Goal: Information Seeking & Learning: Check status

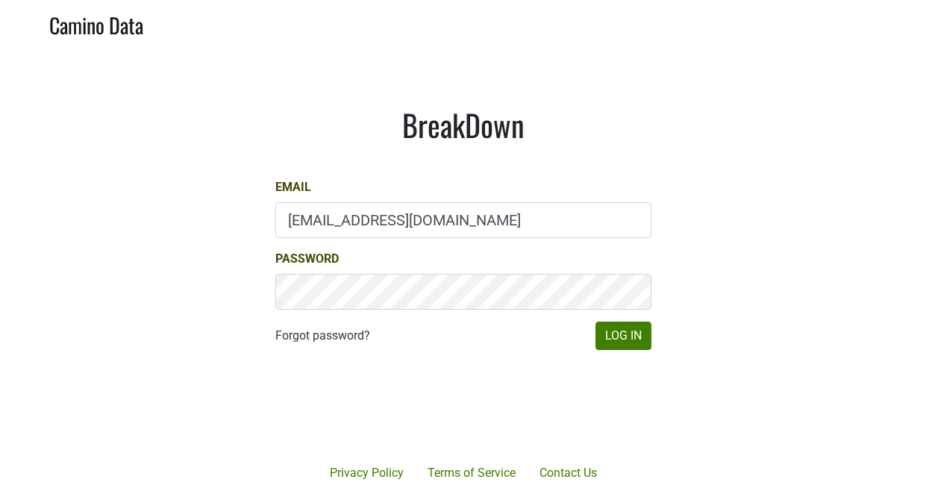
type input "bbutcher@aperture-cellars.com"
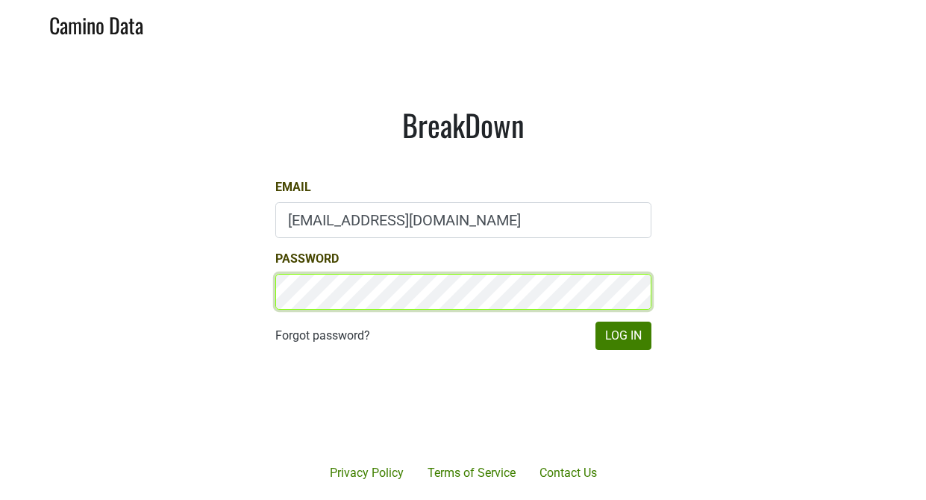
click at [622, 335] on button "Log In" at bounding box center [623, 335] width 56 height 28
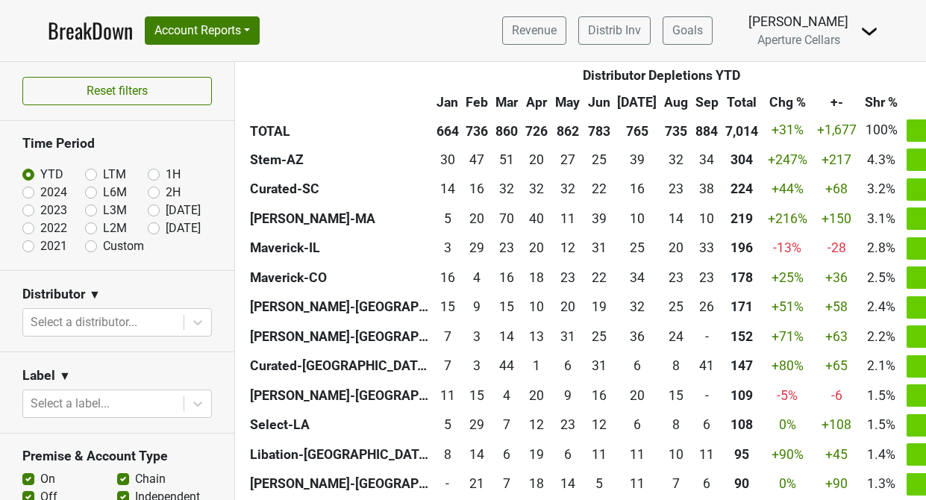
scroll to position [509, 0]
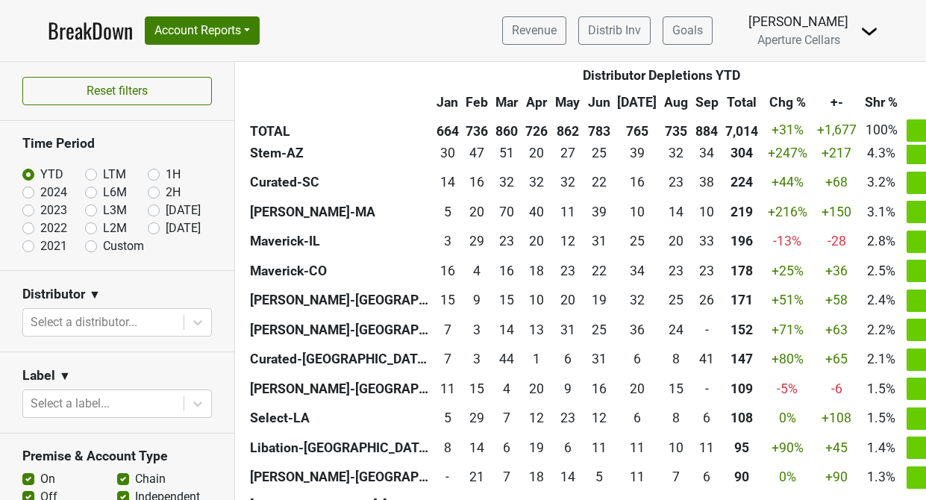
click at [166, 229] on label "[DATE]" at bounding box center [183, 228] width 35 height 18
click at [155, 229] on input "[DATE]" at bounding box center [178, 226] width 60 height 15
radio input "true"
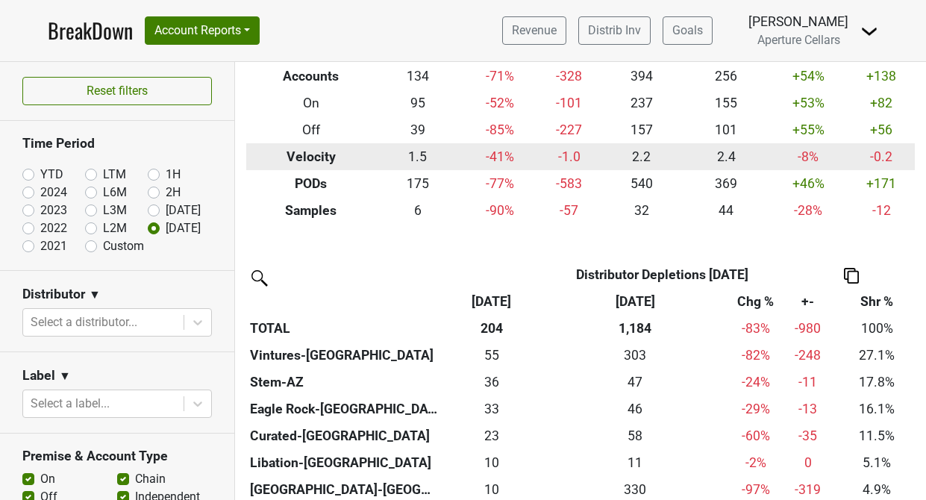
scroll to position [183, 0]
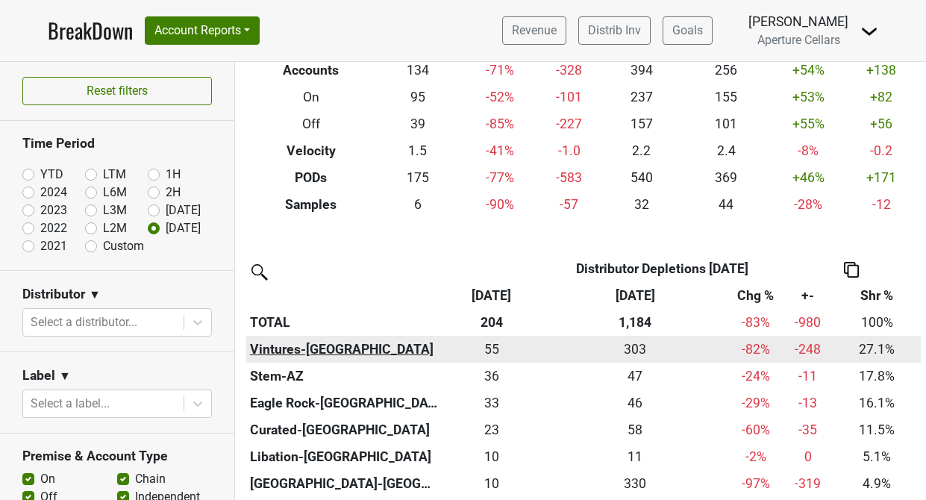
click at [301, 341] on th "Vintures-[GEOGRAPHIC_DATA]" at bounding box center [343, 349] width 195 height 27
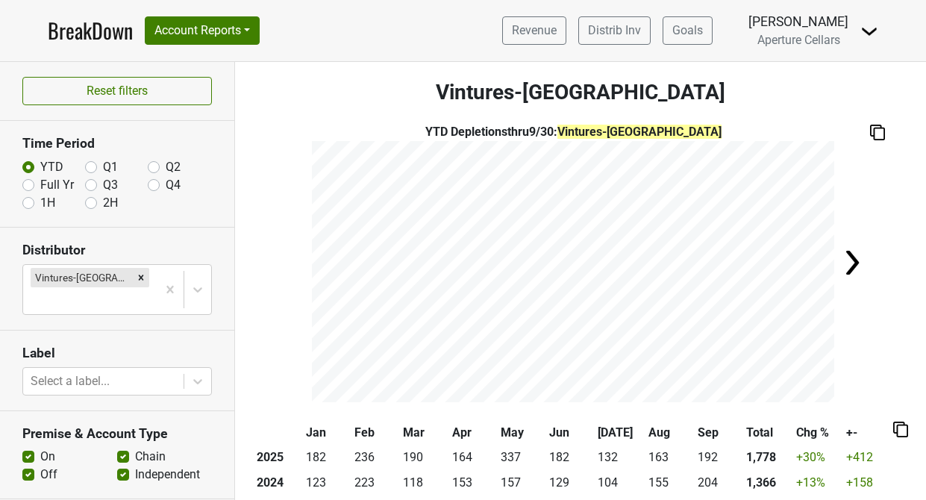
click at [104, 37] on link "BreakDown" at bounding box center [90, 30] width 85 height 31
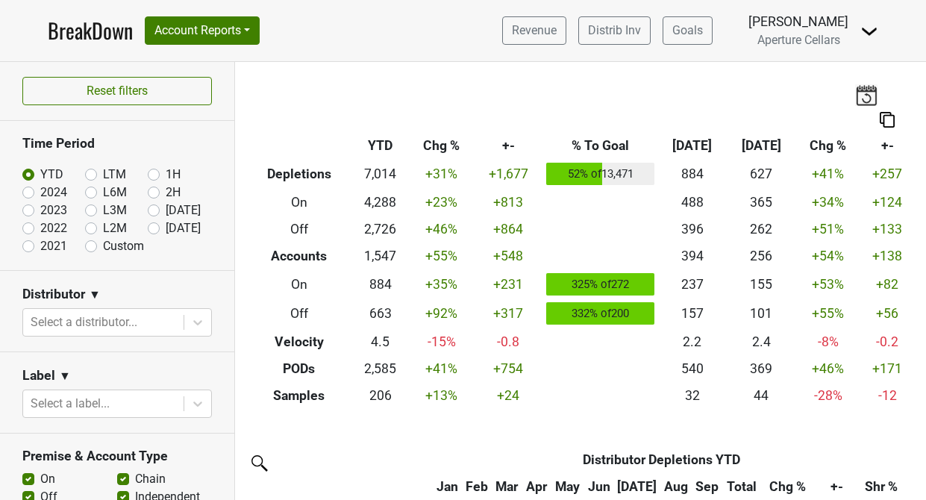
click at [40, 191] on label "2024" at bounding box center [53, 192] width 27 height 18
click at [29, 191] on input "2024" at bounding box center [52, 190] width 60 height 15
radio input "true"
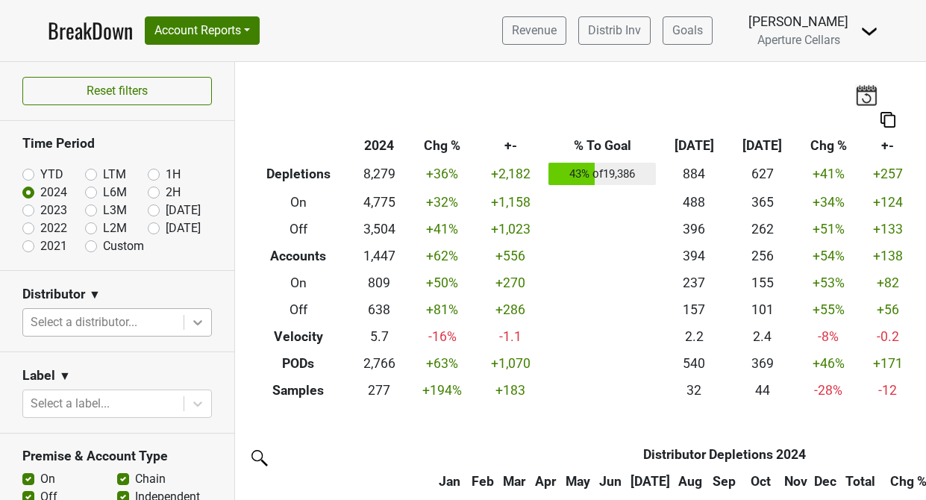
click at [197, 323] on icon at bounding box center [197, 322] width 9 height 5
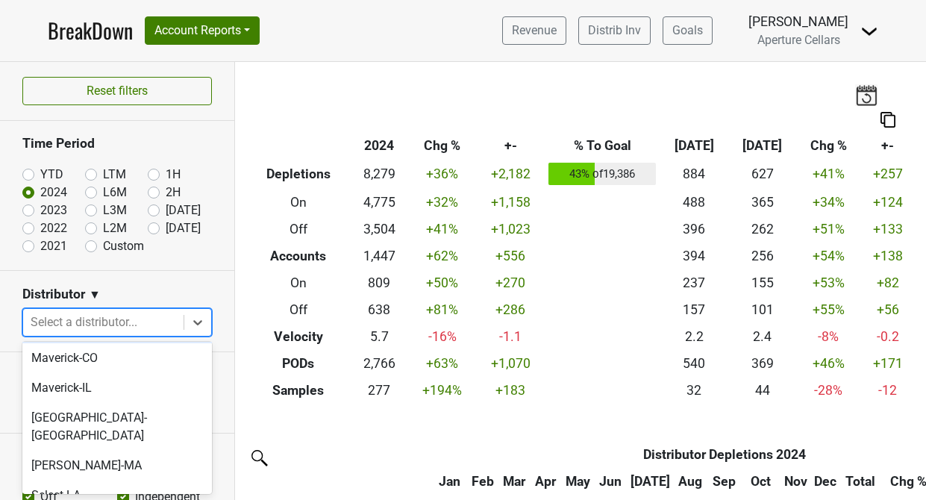
scroll to position [540, 0]
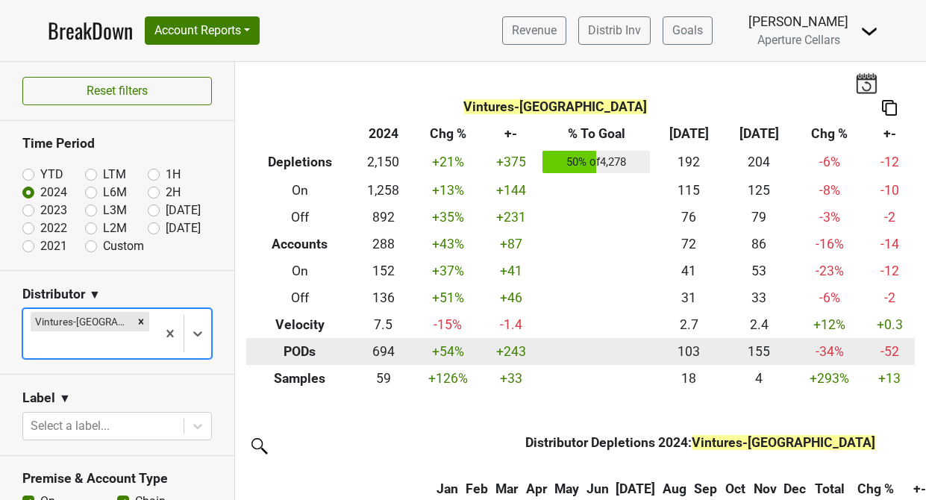
scroll to position [13, 0]
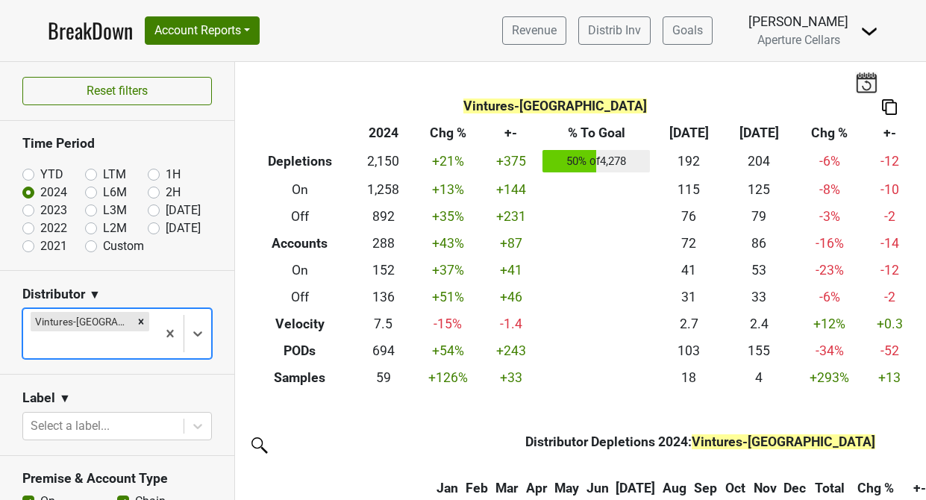
click at [166, 227] on label "[DATE]" at bounding box center [183, 228] width 35 height 18
click at [151, 227] on input "[DATE]" at bounding box center [178, 226] width 60 height 15
radio input "true"
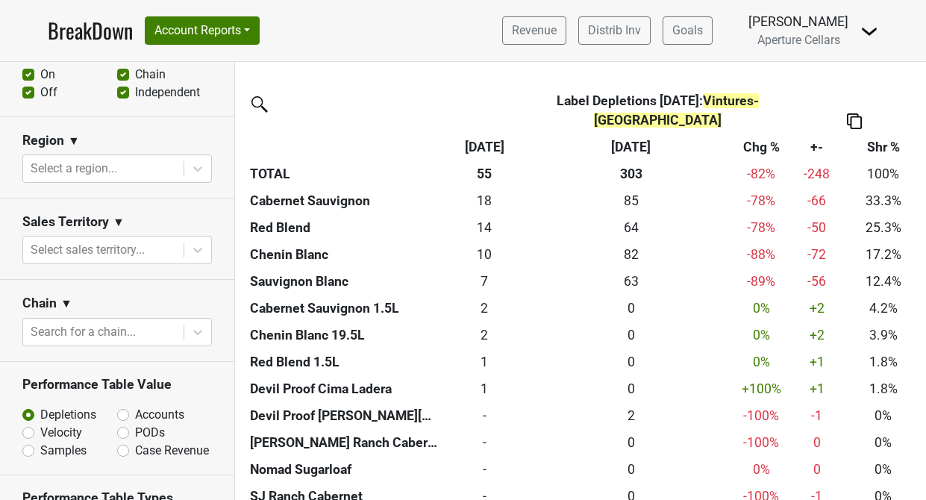
scroll to position [430, 0]
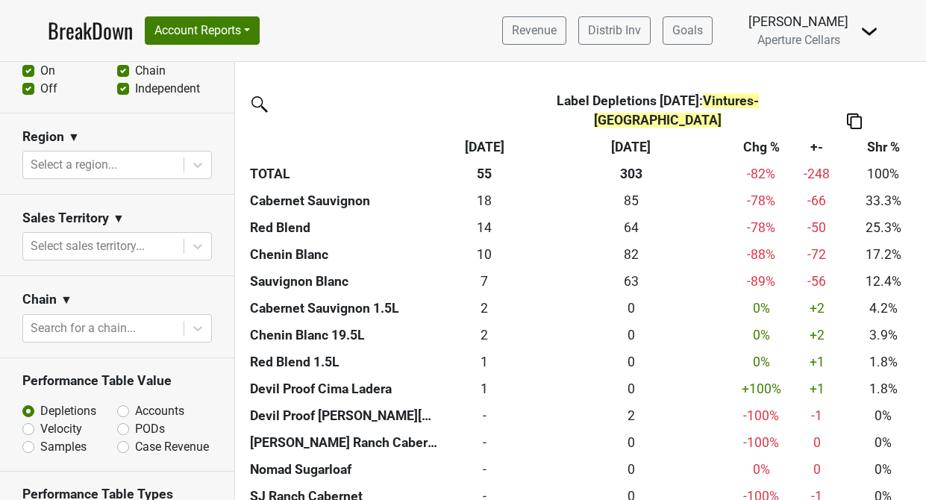
click at [135, 402] on label "Accounts" at bounding box center [159, 411] width 49 height 18
click at [121, 402] on input "Accounts" at bounding box center [162, 409] width 90 height 15
radio input "true"
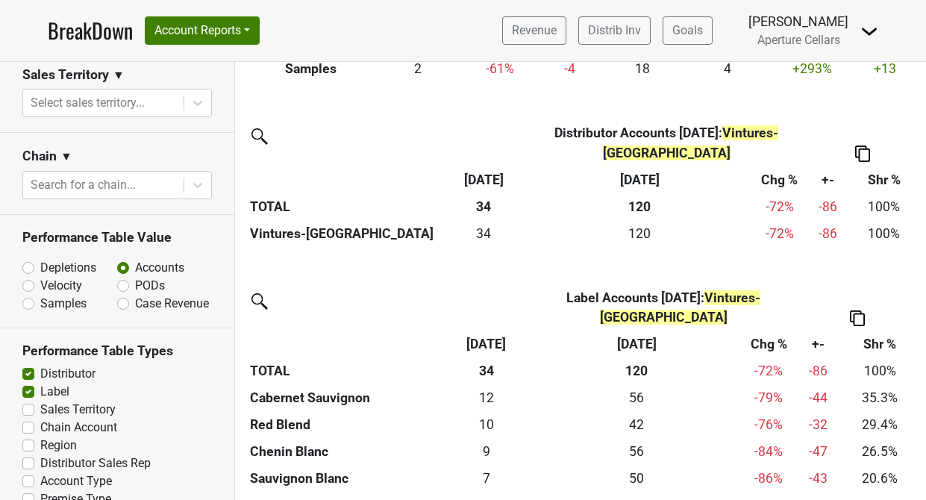
scroll to position [3, 0]
click at [40, 418] on label "Chain Account" at bounding box center [78, 427] width 77 height 18
click at [25, 418] on input "Chain Account" at bounding box center [28, 425] width 12 height 15
checkbox input "true"
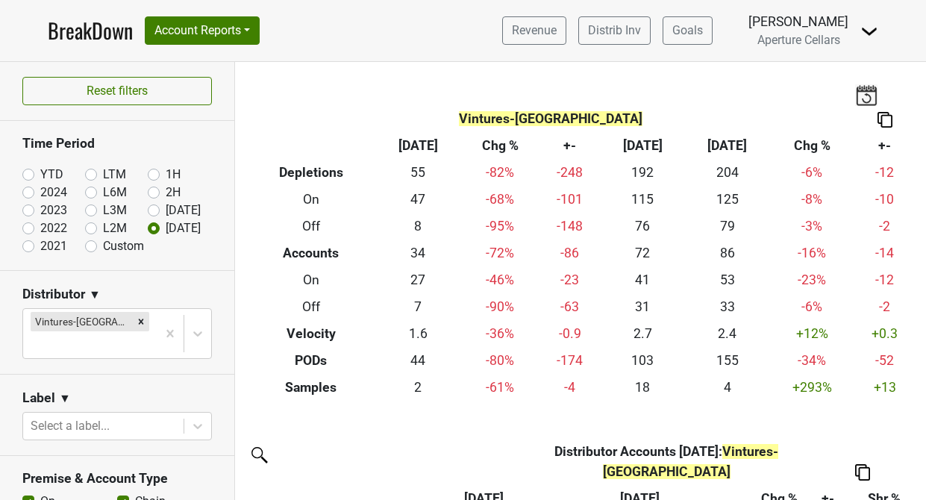
scroll to position [0, 0]
click at [136, 320] on icon "Remove Vintures-TX" at bounding box center [141, 321] width 10 height 10
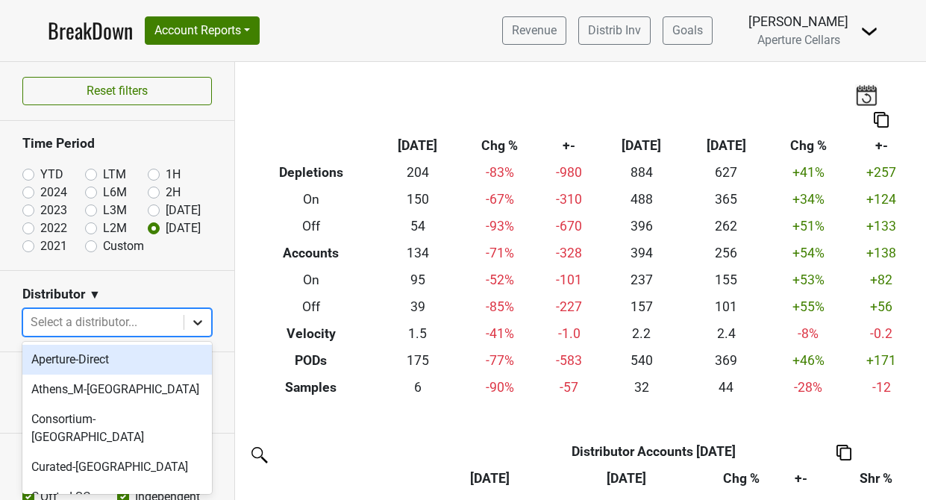
click at [195, 321] on icon at bounding box center [197, 322] width 9 height 5
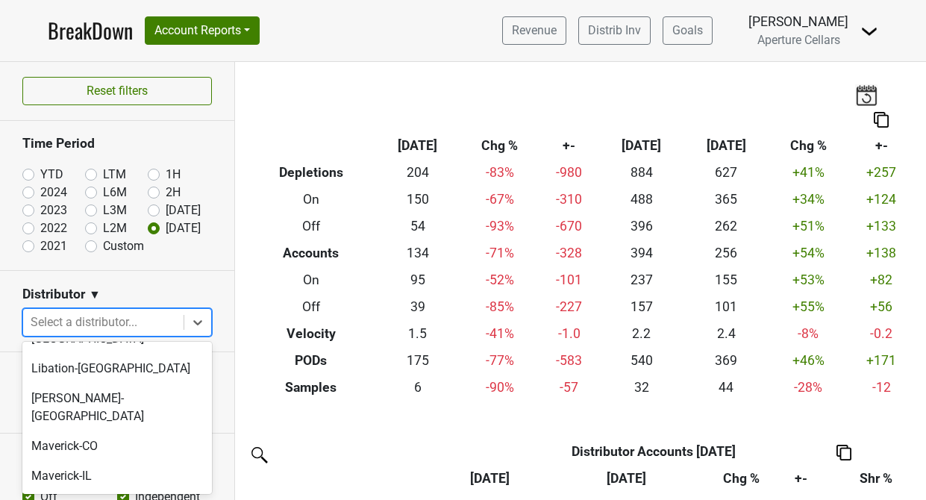
scroll to position [428, 0]
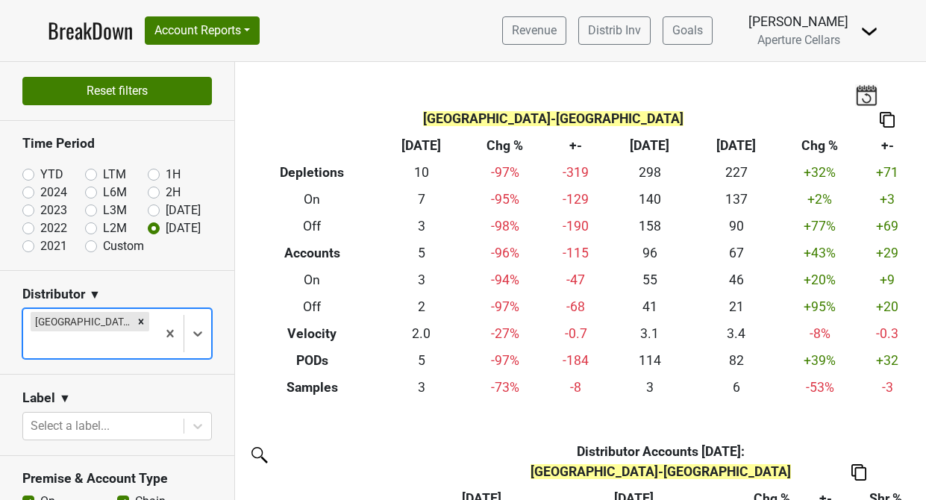
scroll to position [0, 0]
